Goal: Navigation & Orientation: Find specific page/section

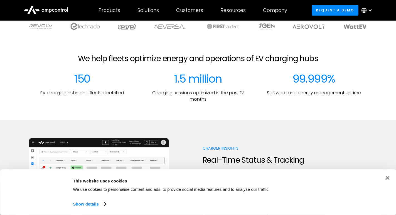
scroll to position [2090, 0]
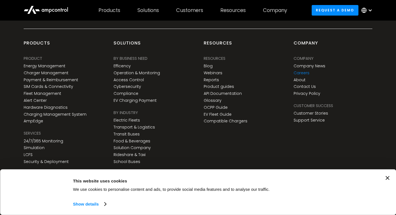
click at [303, 73] on link "Careers" at bounding box center [302, 73] width 16 height 5
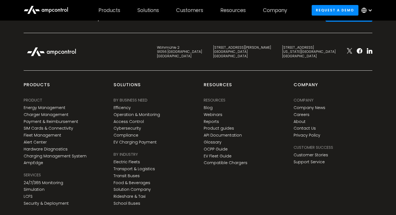
scroll to position [885, 0]
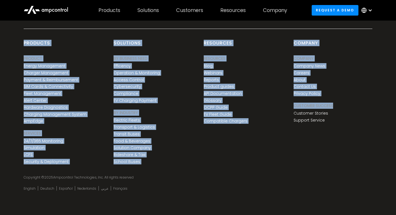
drag, startPoint x: 43, startPoint y: 40, endPoint x: 361, endPoint y: 128, distance: 329.9
click at [361, 128] on div "Get Started With Ampcontrol Request a demo Wöhrmühle 2 91056 Erlangen Germany C…" at bounding box center [198, 81] width 396 height 268
click at [360, 132] on div "Company Company Company Company News Careers About Contact Us Privacy Policy Cu…" at bounding box center [333, 103] width 90 height 126
click at [358, 131] on div "Company Company Company Company News Careers About Contact Us Privacy Policy Cu…" at bounding box center [333, 103] width 90 height 126
click at [20, 52] on div "products PRODUCT Energy Management Charger Management Payment & Reimbursement S…" at bounding box center [63, 103] width 90 height 126
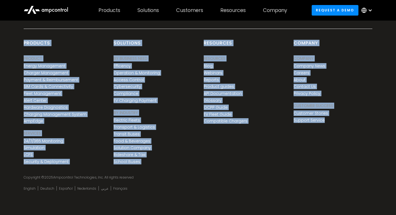
drag, startPoint x: 77, startPoint y: 56, endPoint x: 326, endPoint y: 121, distance: 257.9
click at [326, 121] on div "Get Started With Ampcontrol Request a demo Wöhrmühle 2 91056 Erlangen Germany C…" at bounding box center [198, 81] width 396 height 268
click at [254, 146] on div "Resources Resources Resources Blog Webinars Reports Product guides API Document…" at bounding box center [243, 103] width 90 height 126
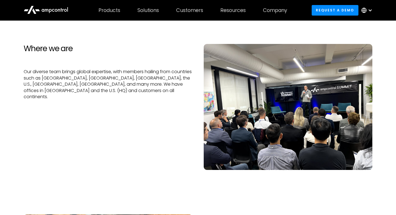
scroll to position [0, 0]
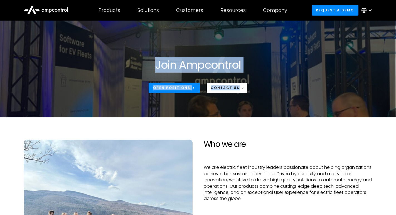
drag, startPoint x: 138, startPoint y: 68, endPoint x: 267, endPoint y: 94, distance: 131.7
click at [267, 94] on div "Join Ampcontrol Open Positions CONTACT US" at bounding box center [198, 81] width 360 height 46
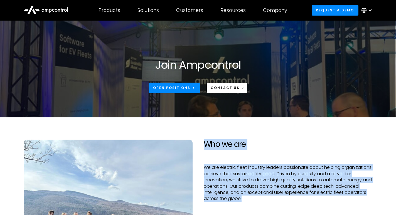
drag, startPoint x: 204, startPoint y: 146, endPoint x: 298, endPoint y: 199, distance: 108.1
click at [298, 199] on div "Who we are We are electric fleet industry leaders passionate about helping orga…" at bounding box center [288, 203] width 180 height 126
click at [299, 200] on p "We are electric fleet industry leaders passionate about helping organizations a…" at bounding box center [288, 183] width 169 height 37
drag, startPoint x: 288, startPoint y: 201, endPoint x: 193, endPoint y: 146, distance: 109.5
click at [193, 146] on div "Who we are We are electric fleet industry leaders passionate about helping orga…" at bounding box center [198, 209] width 360 height 138
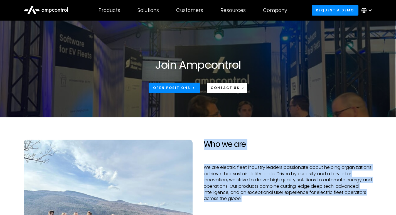
click at [199, 146] on div "Who we are We are electric fleet industry leaders passionate about helping orga…" at bounding box center [288, 203] width 180 height 126
drag, startPoint x: 199, startPoint y: 146, endPoint x: 278, endPoint y: 202, distance: 97.4
click at [278, 202] on div "Who we are We are electric fleet industry leaders passionate about helping orga…" at bounding box center [288, 203] width 180 height 126
drag, startPoint x: 278, startPoint y: 202, endPoint x: 172, endPoint y: 129, distance: 129.1
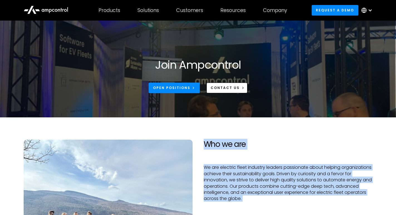
click at [172, 129] on section "Who we are We are electric fleet industry leaders passionate about helping orga…" at bounding box center [198, 203] width 396 height 171
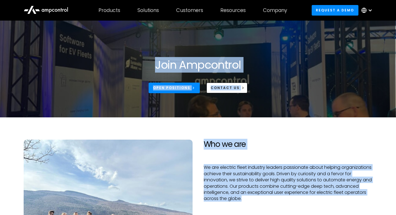
drag, startPoint x: 143, startPoint y: 65, endPoint x: 278, endPoint y: 199, distance: 189.6
click at [278, 198] on p "We are electric fleet industry leaders passionate about helping organizations a…" at bounding box center [288, 183] width 169 height 37
